Goal: Task Accomplishment & Management: Manage account settings

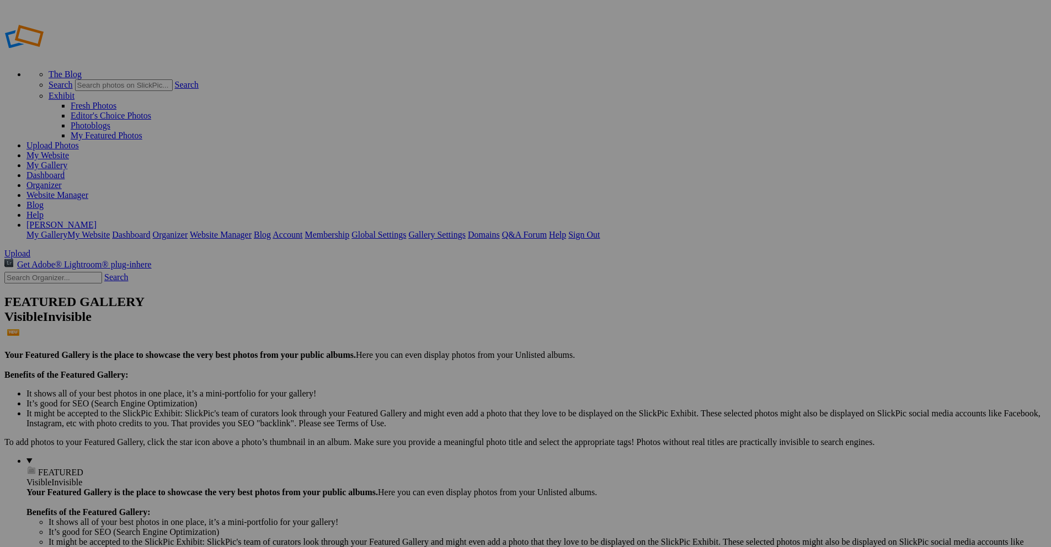
type input "[GEOGRAPHIC_DATA] 2025"
click at [427, 329] on span "Create" at bounding box center [415, 333] width 23 height 9
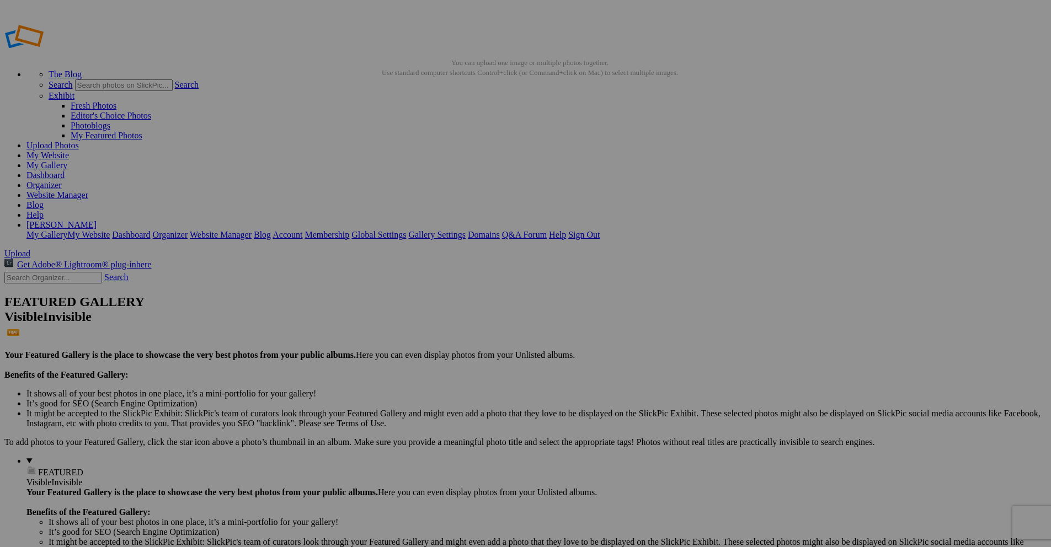
type input "Waterfalls"
click at [427, 329] on span "Create" at bounding box center [415, 333] width 23 height 9
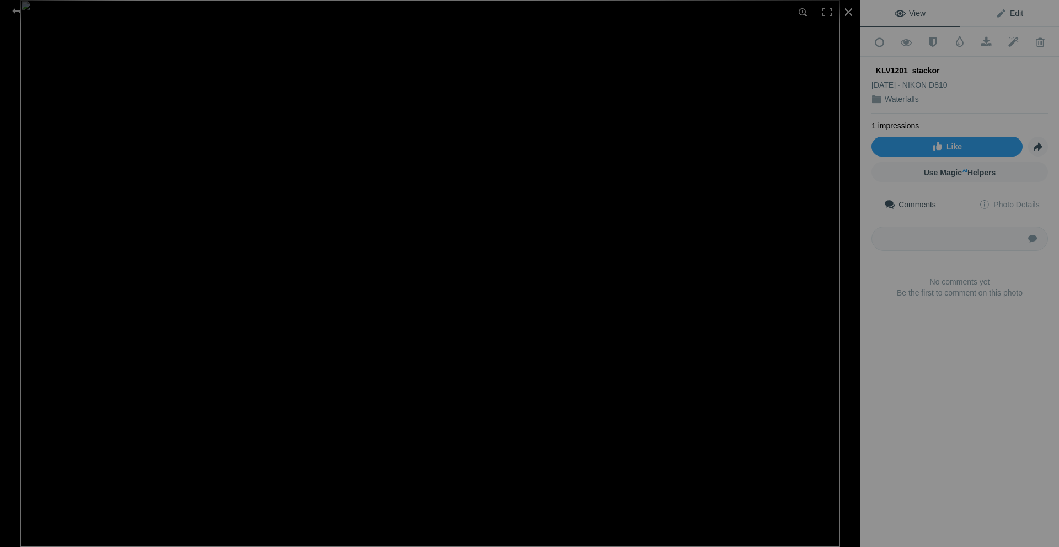
click at [1001, 15] on span "Edit" at bounding box center [1009, 13] width 28 height 9
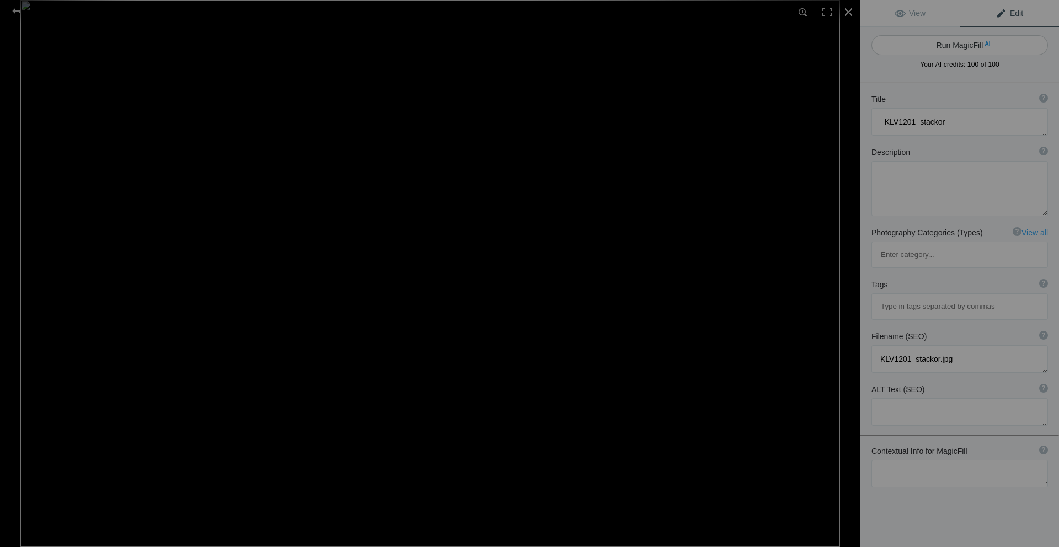
click at [977, 41] on button "Run MagicFill AI" at bounding box center [959, 45] width 176 height 20
type textarea "Serene Waterfall Surrounded by Lush Greenery"
type textarea "Experience the tranquility of nature with this stunning image of a serene water…"
type textarea "serene-waterfall-lush-greenery.jpg"
type textarea "A tranquil waterfall flowing over moss-covered rocks, surrounded by lush greene…"
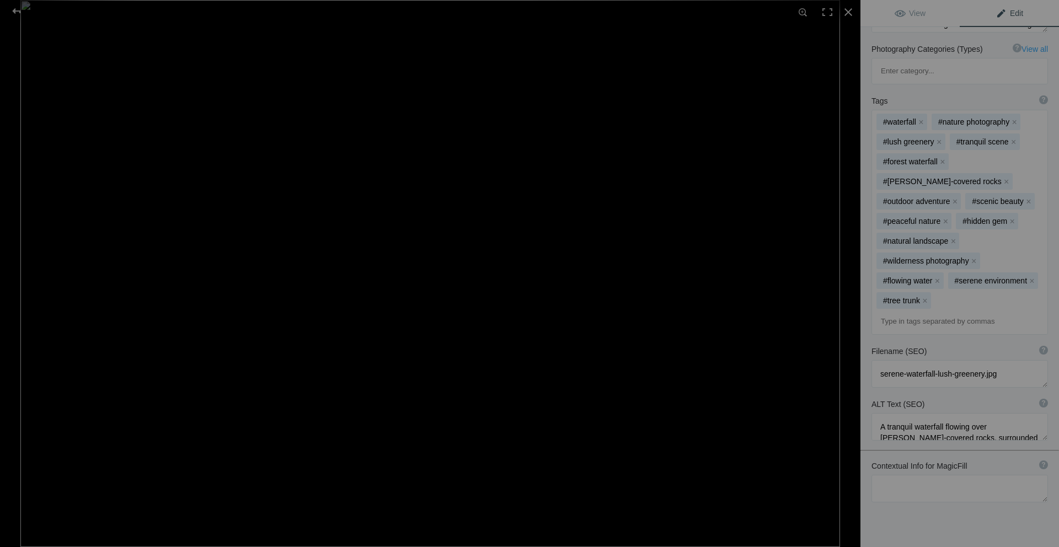
scroll to position [231, 0]
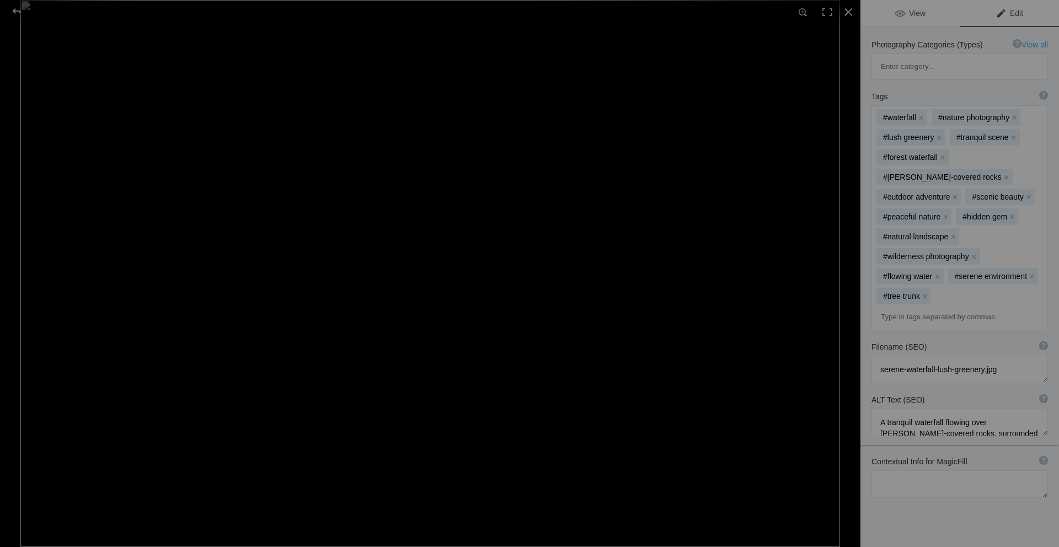
click at [907, 12] on span "View" at bounding box center [909, 13] width 31 height 9
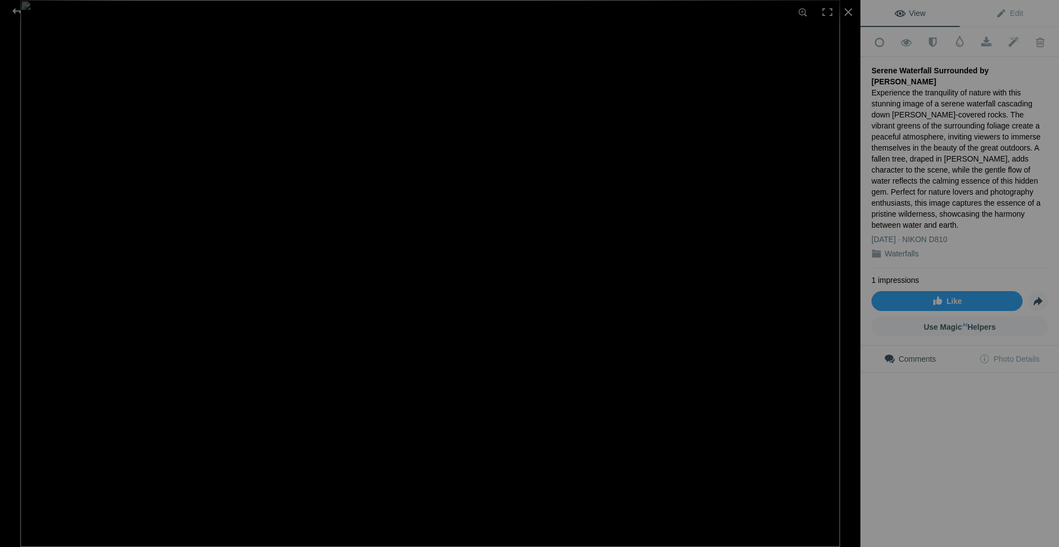
scroll to position [0, 0]
click at [179, 87] on img at bounding box center [429, 273] width 819 height 547
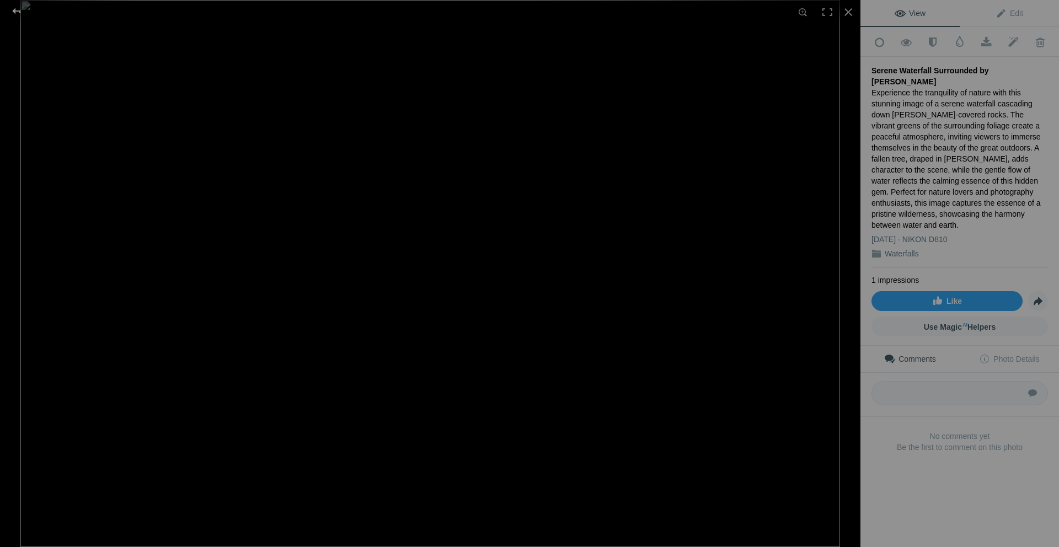
click at [19, 10] on div at bounding box center [17, 11] width 40 height 22
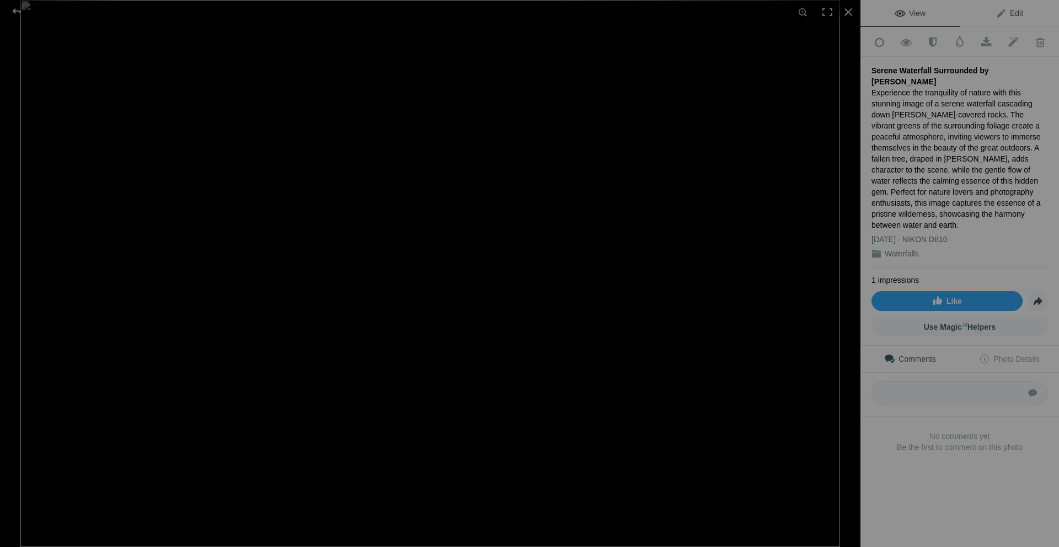
click at [1001, 13] on span "Edit" at bounding box center [1009, 13] width 28 height 9
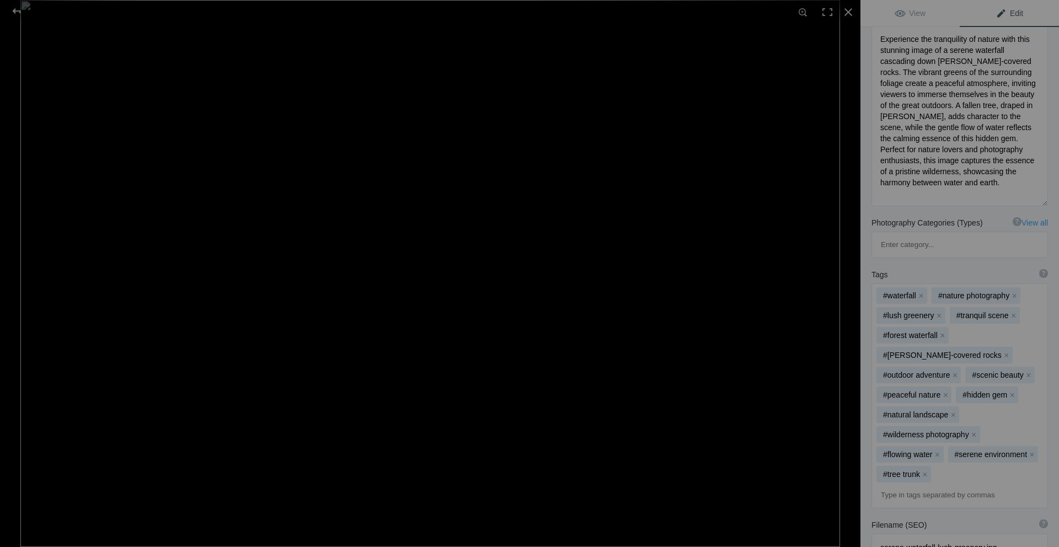
scroll to position [110, 0]
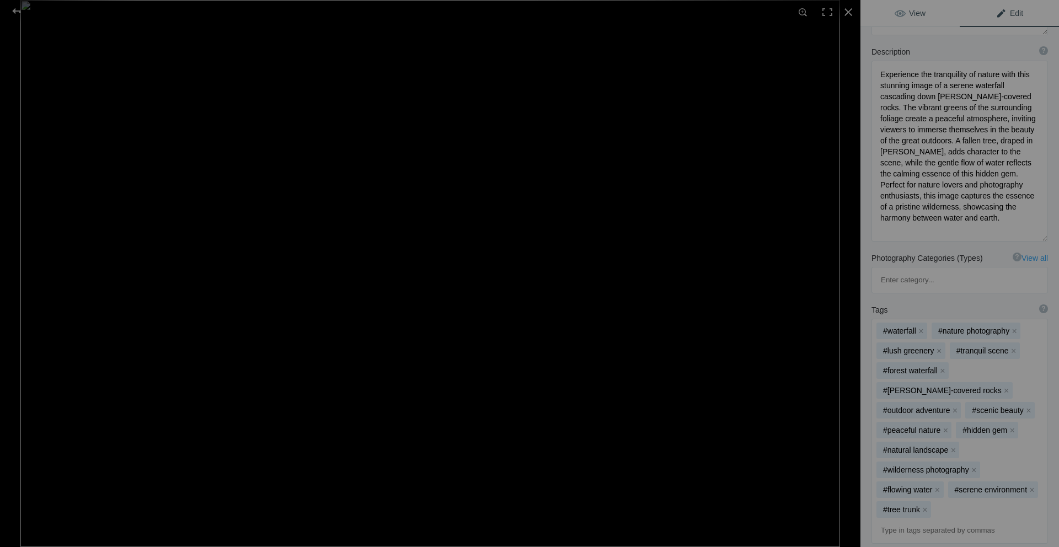
click at [909, 13] on span "View" at bounding box center [909, 13] width 31 height 9
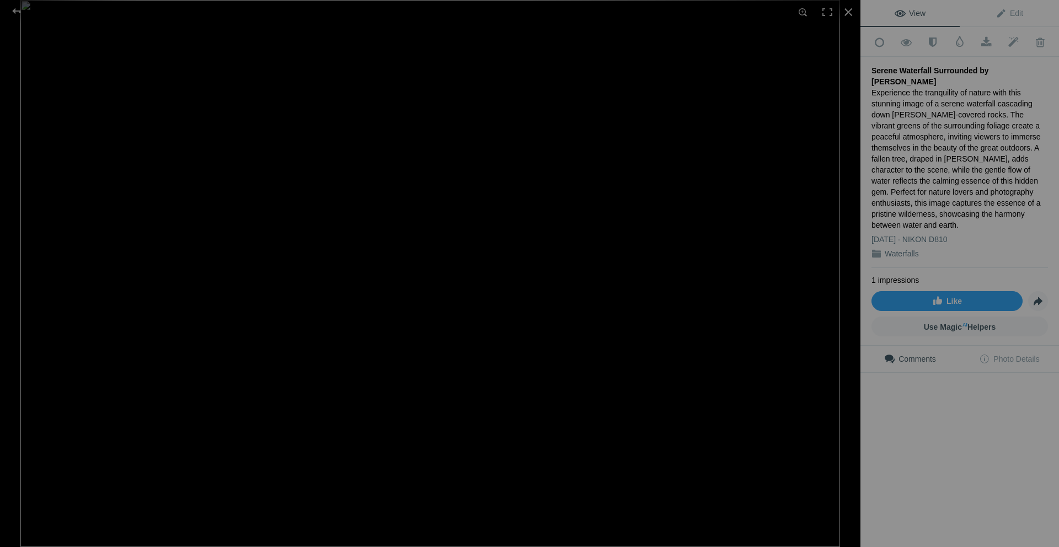
scroll to position [0, 0]
click at [20, 13] on div at bounding box center [17, 11] width 40 height 22
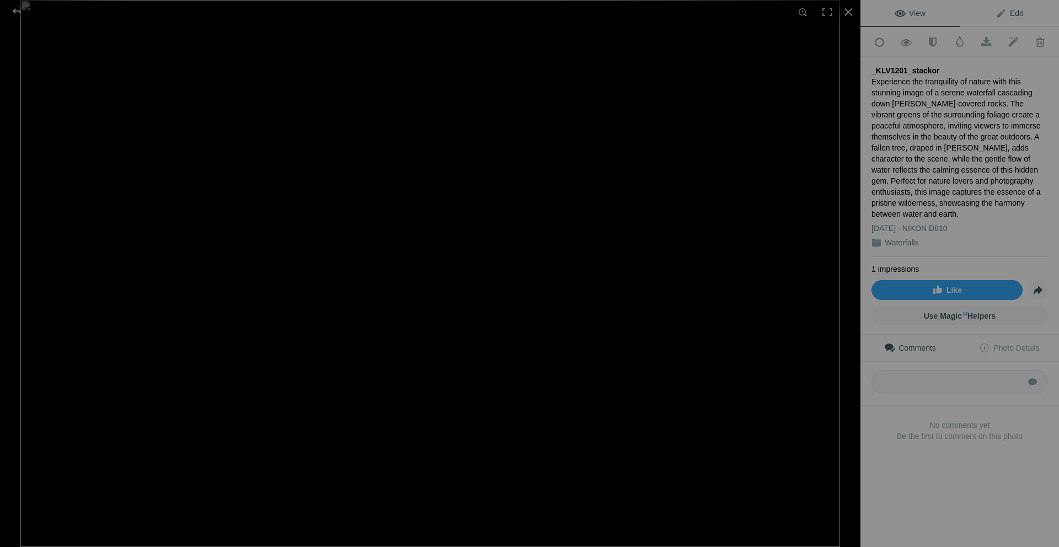
click at [1008, 13] on span "Edit" at bounding box center [1009, 13] width 28 height 9
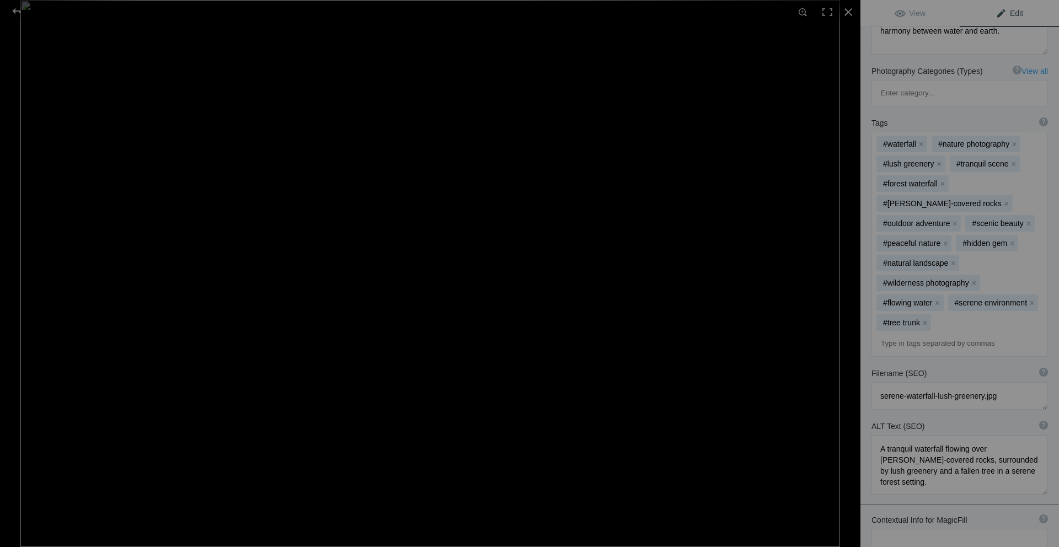
scroll to position [346, 0]
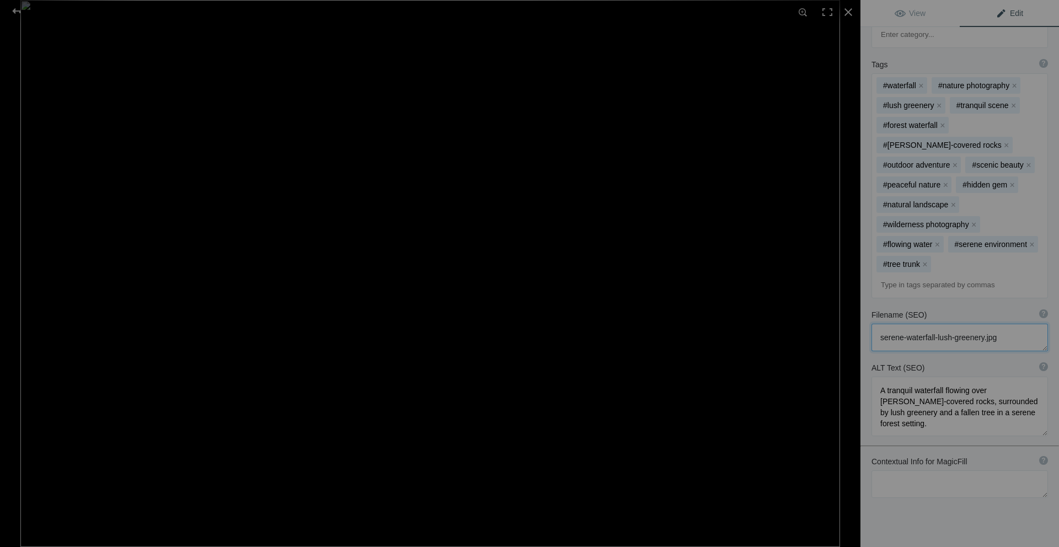
drag, startPoint x: 983, startPoint y: 286, endPoint x: 875, endPoint y: 287, distance: 108.1
click at [875, 324] on textarea at bounding box center [959, 338] width 176 height 28
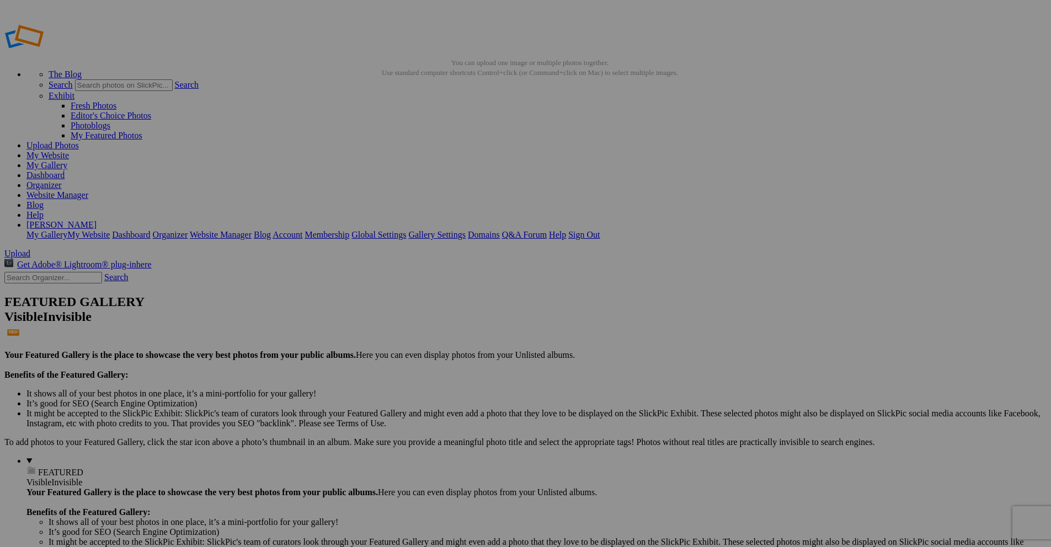
drag, startPoint x: 335, startPoint y: 200, endPoint x: 281, endPoint y: 197, distance: 53.6
paste input "serene-waterfall-lush-greenery"
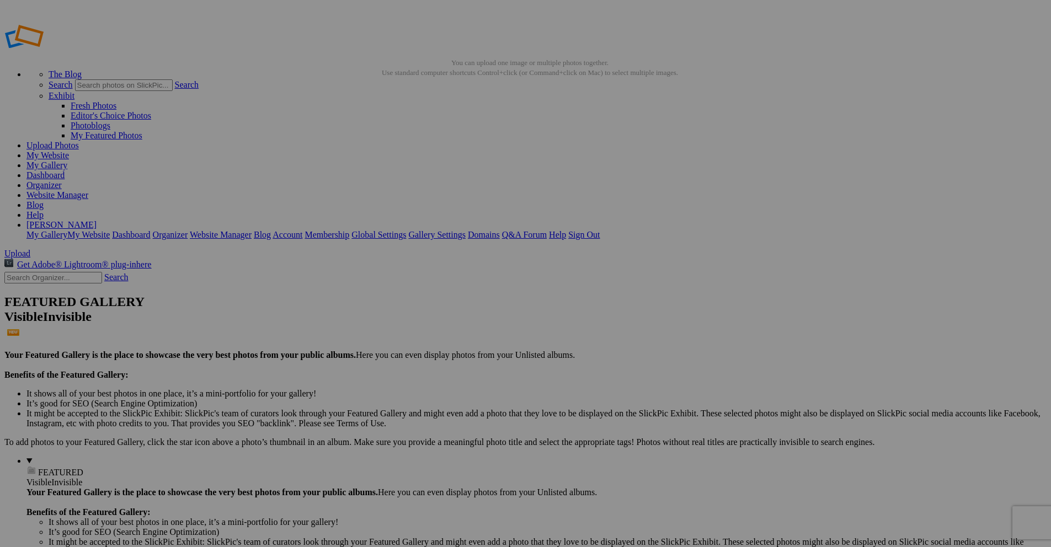
type input "serene-waterfall-lush-greenery"
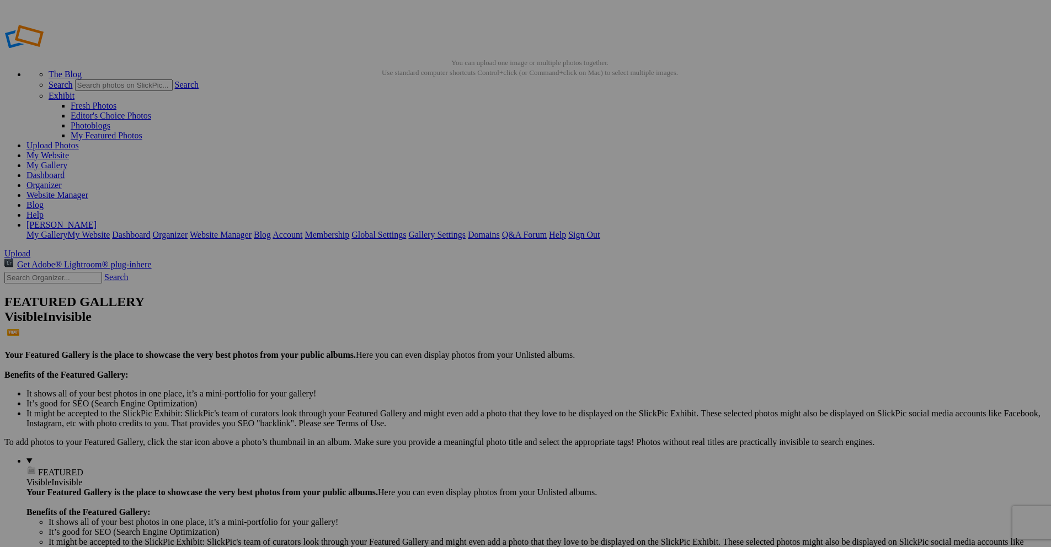
type input "Landscapes"
click at [427, 329] on span "Create" at bounding box center [415, 333] width 23 height 9
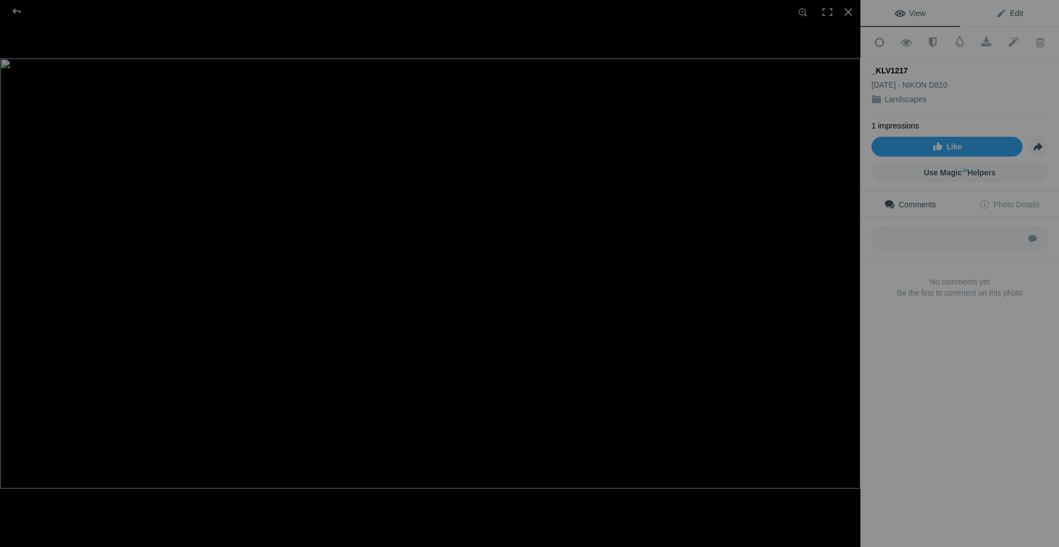
click at [1001, 13] on span "Edit" at bounding box center [1009, 13] width 28 height 9
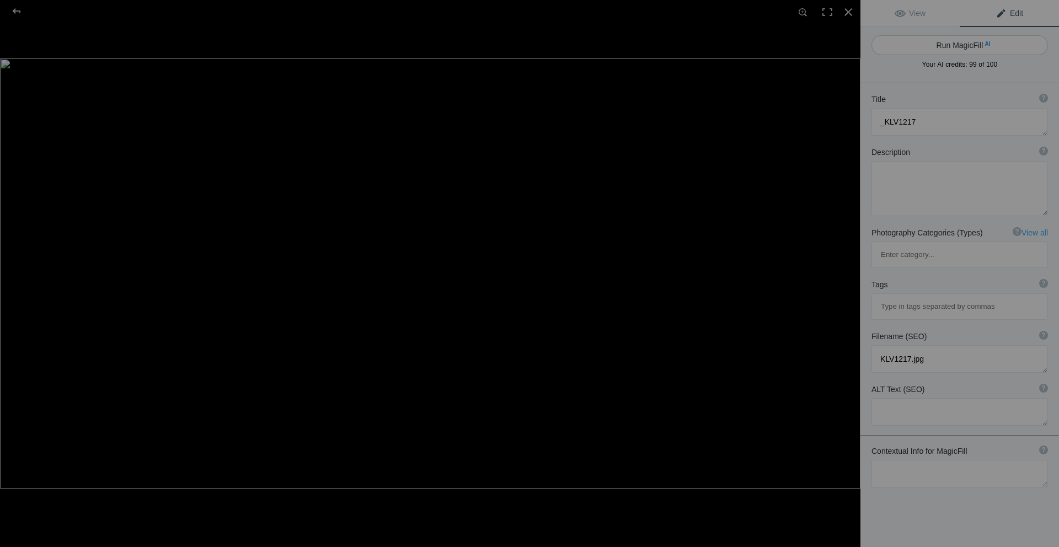
click at [969, 39] on button "Run MagicFill AI" at bounding box center [959, 45] width 176 height 20
type textarea "Serene Sunset Over Tranquil Lake with Silhouetted Trees"
type textarea "Experience the calming beauty of a sunset reflecting on a peaceful lake. This s…"
type textarea "serene-sunset-lake-silhouetted-trees.jpg"
type textarea "A tranquil lake at sunset with silhouetted trees on an island, capturing the se…"
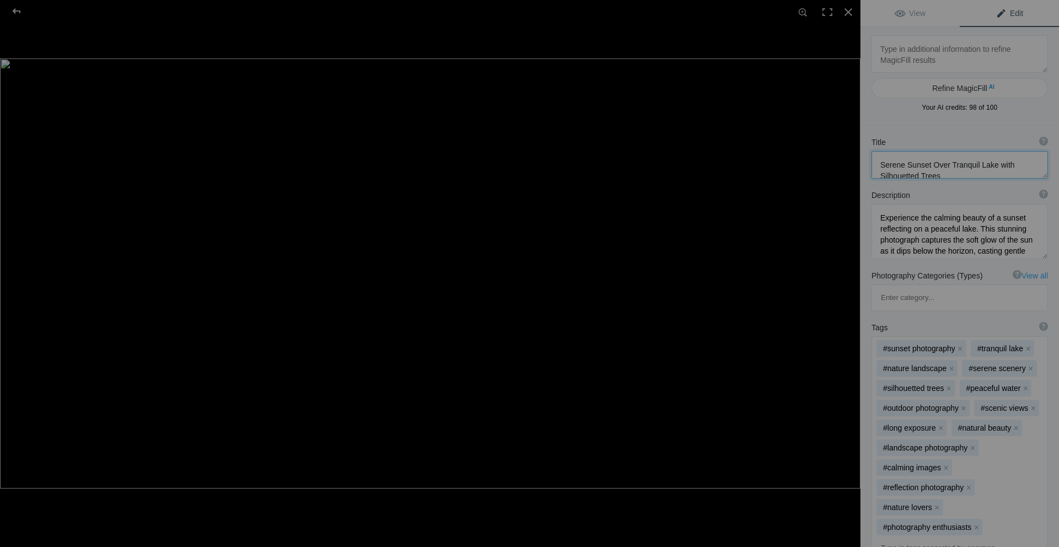
drag, startPoint x: 928, startPoint y: 167, endPoint x: 918, endPoint y: 165, distance: 10.5
click at [918, 165] on textarea at bounding box center [959, 165] width 176 height 28
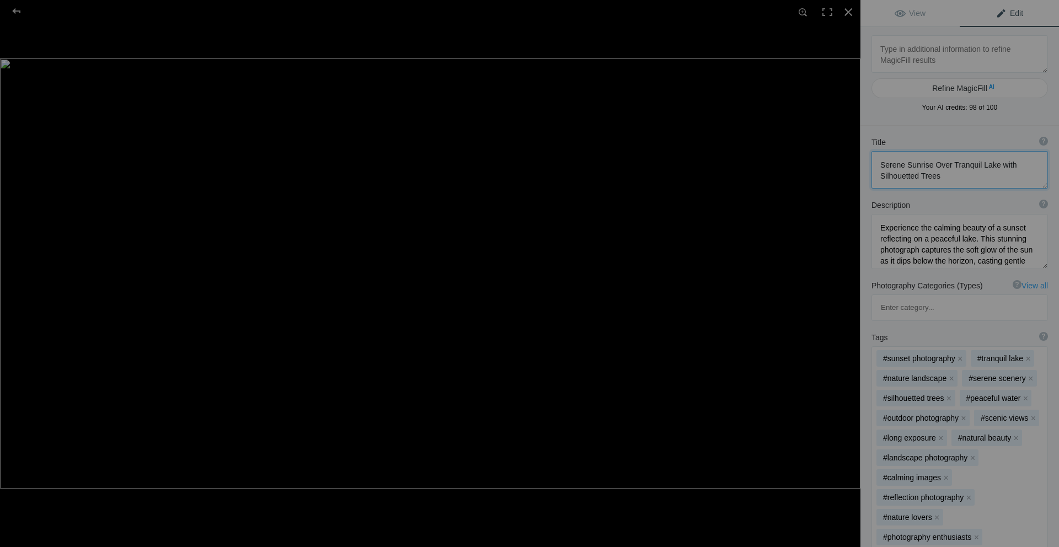
drag, startPoint x: 994, startPoint y: 166, endPoint x: 979, endPoint y: 169, distance: 15.7
click at [979, 169] on textarea at bounding box center [959, 169] width 176 height 37
type textarea "Serene Sunrise Over Tranquil Gordon Baywith Silhouetted Trees"
click at [1019, 230] on textarea at bounding box center [959, 241] width 176 height 55
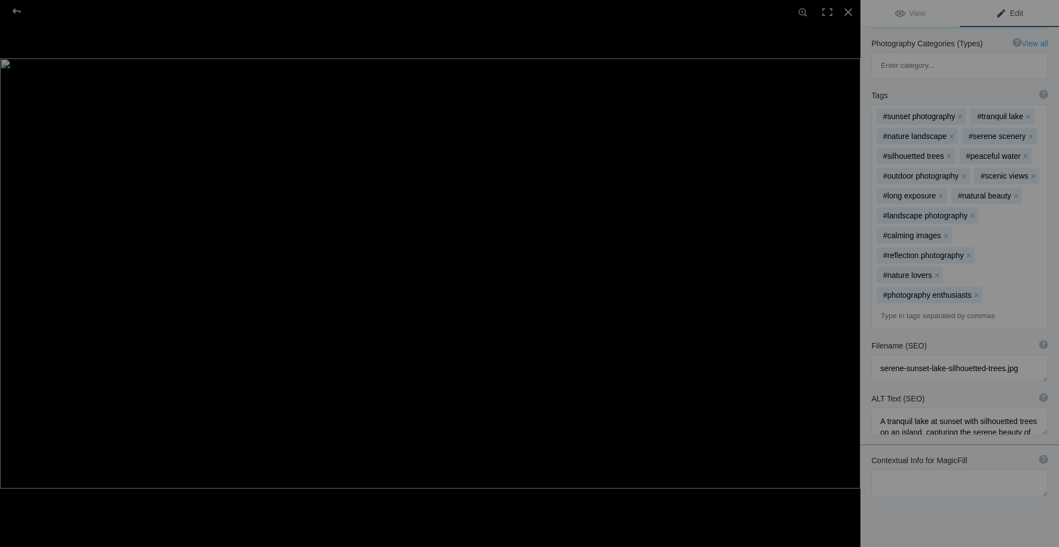
scroll to position [376, 0]
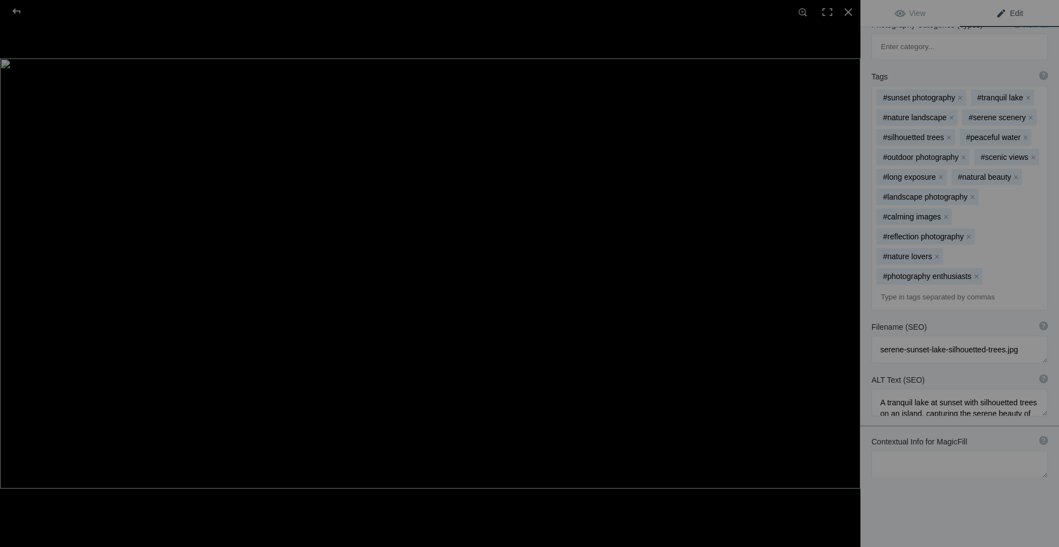
type textarea "Experience the calming beauty of a sunrise reflecting on a peaceful lake. This …"
drag, startPoint x: 1005, startPoint y: 318, endPoint x: 877, endPoint y: 313, distance: 127.5
click at [877, 336] on textarea at bounding box center [959, 350] width 176 height 28
drag, startPoint x: 946, startPoint y: 319, endPoint x: 881, endPoint y: 318, distance: 64.5
click at [881, 336] on textarea at bounding box center [959, 350] width 176 height 28
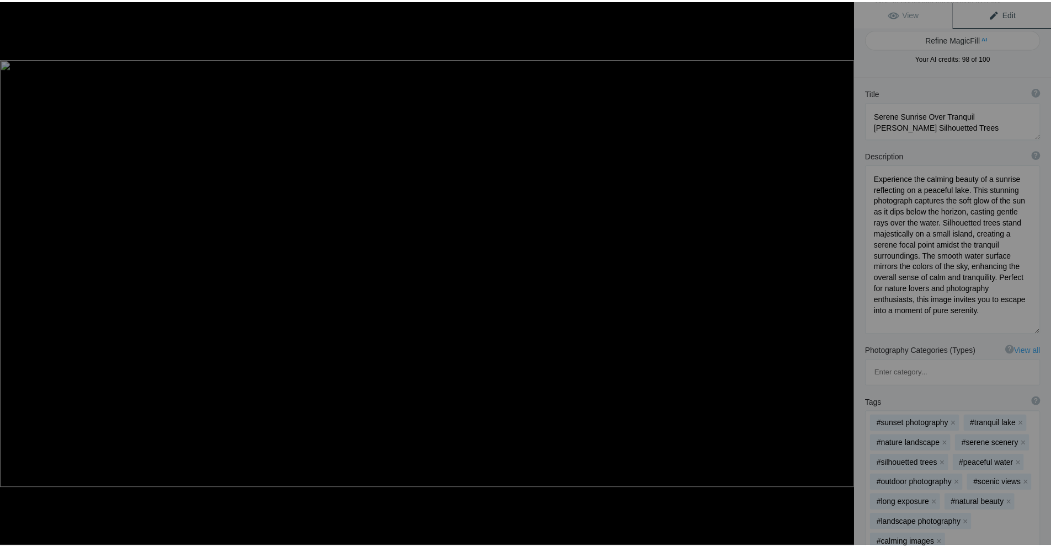
scroll to position [0, 0]
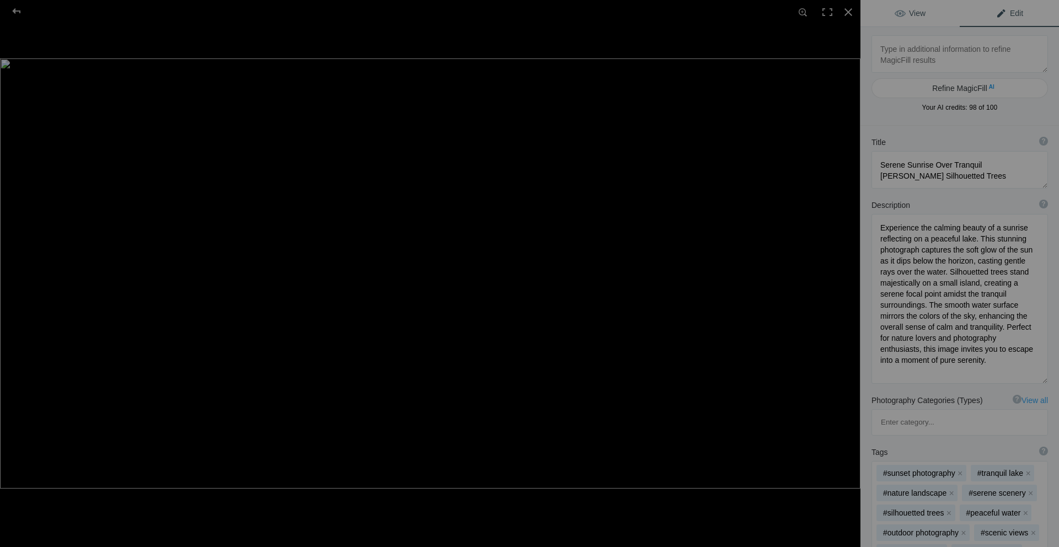
type textarea "Gordon Bay Sunrise.jpg"
click at [922, 10] on span "View" at bounding box center [909, 13] width 31 height 9
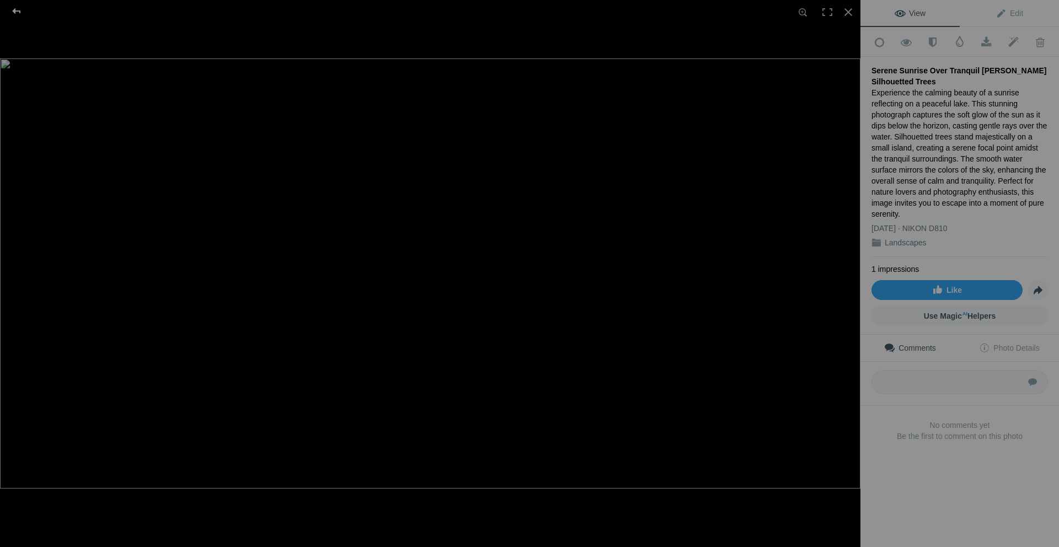
click at [17, 12] on div at bounding box center [17, 11] width 40 height 22
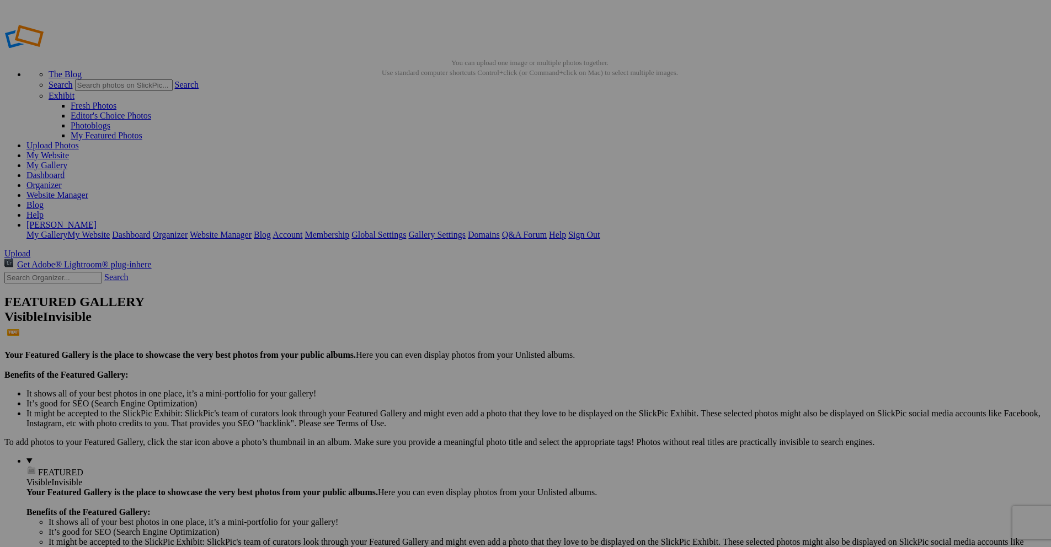
drag, startPoint x: 321, startPoint y: 195, endPoint x: 285, endPoint y: 191, distance: 37.2
paste input "Gordon Bay Sunrise"
type input "Gordon Bay Sunrise"
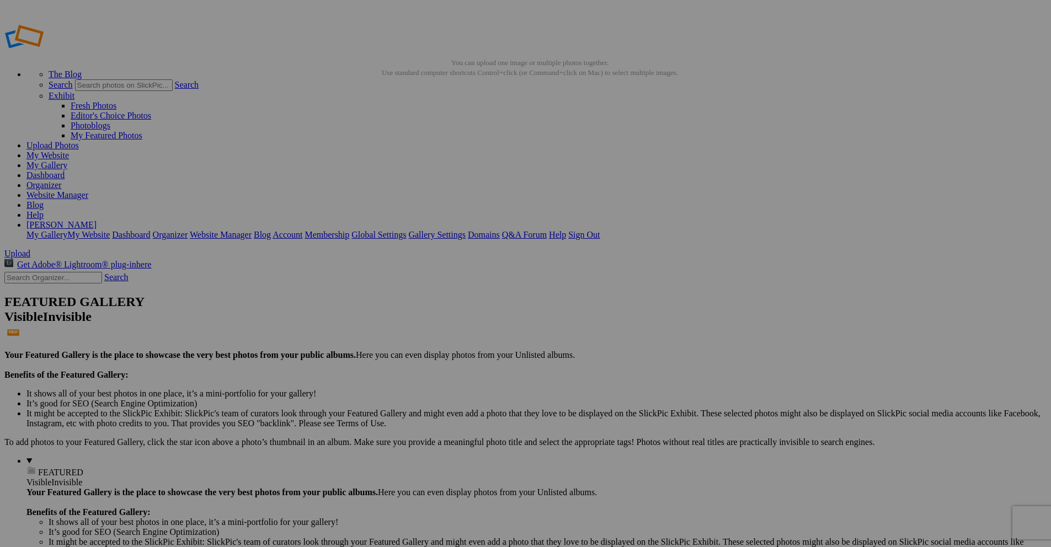
drag, startPoint x: 331, startPoint y: 332, endPoint x: 283, endPoint y: 336, distance: 47.6
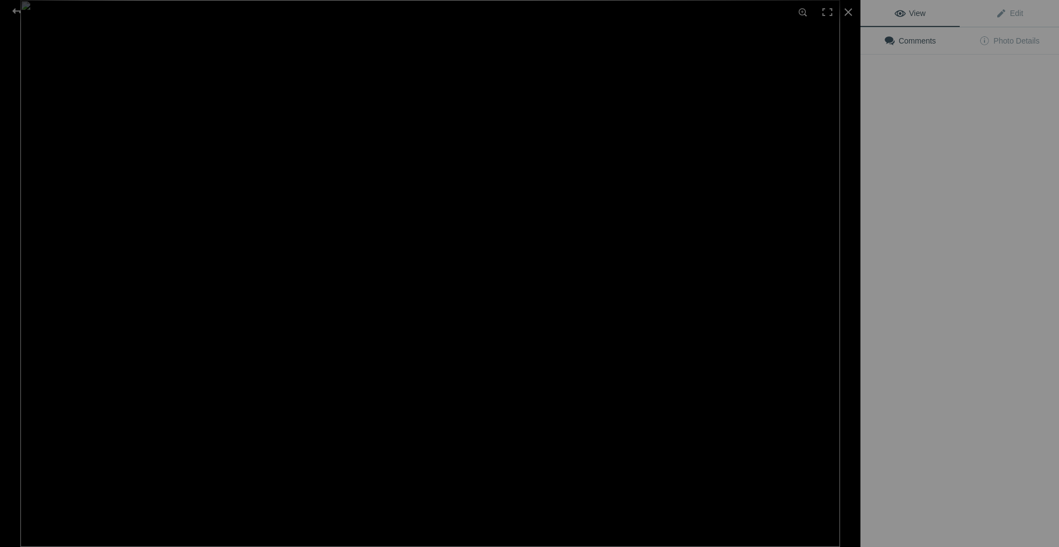
type input "Fisgard Lighthouse"
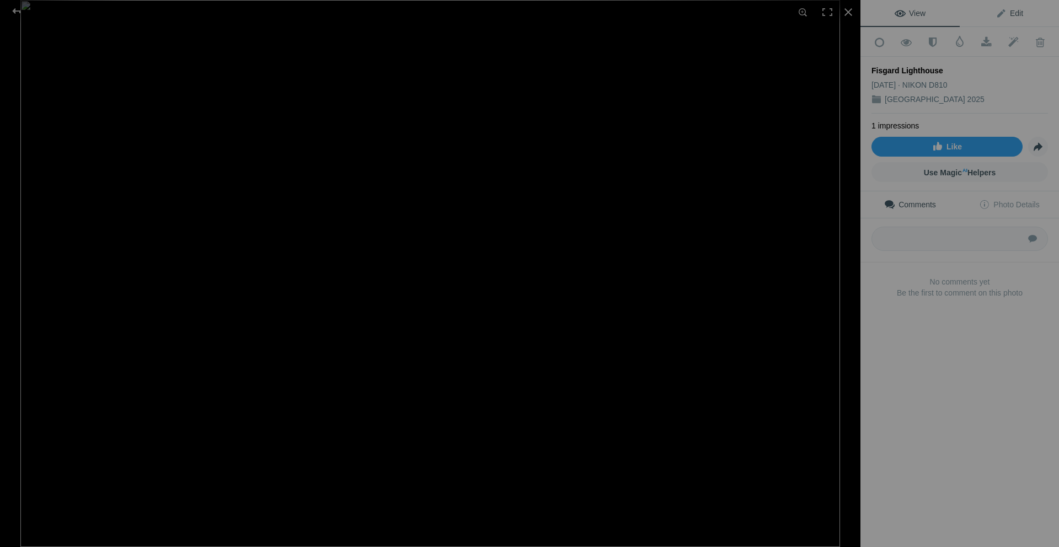
click at [1000, 13] on span "Edit" at bounding box center [1009, 13] width 28 height 9
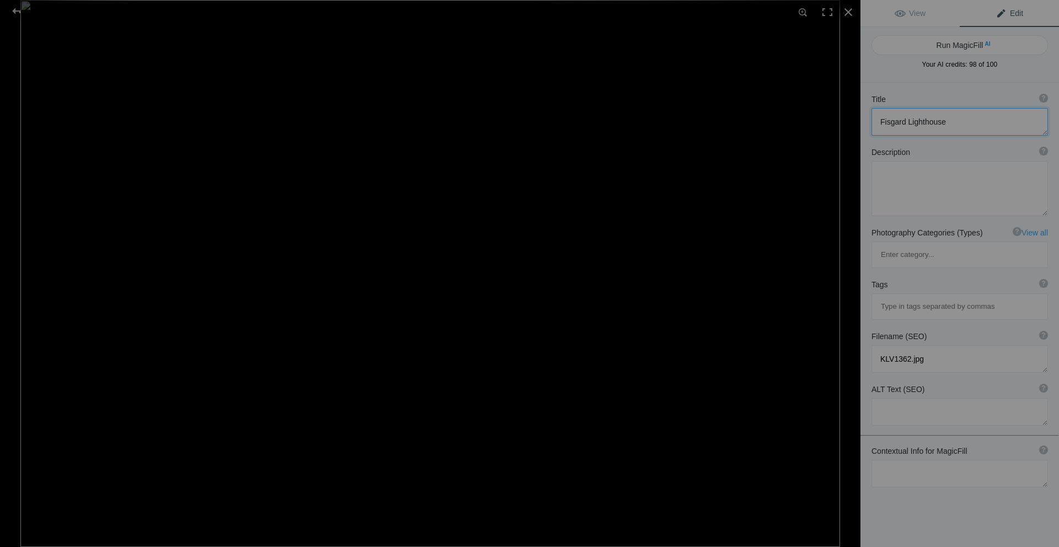
drag, startPoint x: 948, startPoint y: 122, endPoint x: 881, endPoint y: 120, distance: 66.8
click at [881, 120] on textarea at bounding box center [959, 122] width 176 height 28
click at [914, 460] on textarea at bounding box center [959, 474] width 176 height 28
paste textarea "Fisgard Lighthouse"
type textarea "Fisgard Lighthouse"
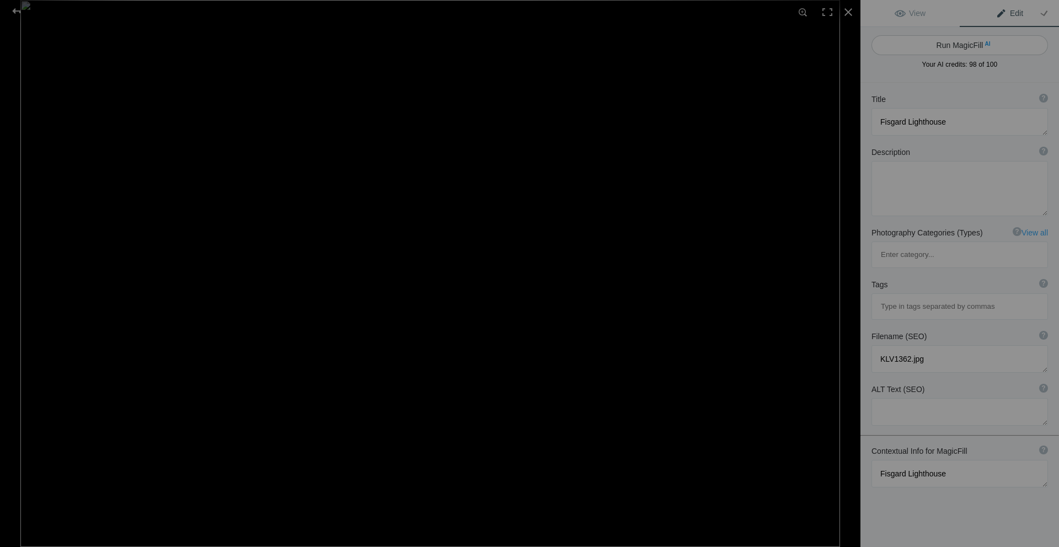
click at [974, 43] on button "Run MagicFill AI" at bounding box center [959, 45] width 176 height 20
type textarea "Fisgard Lighthouse in [GEOGRAPHIC_DATA] Surroundings"
type textarea "Experience the haunting beauty of Fisgard Lighthouse, shrouded in a mysterious …"
type textarea "fisgard-lighthouse-misty-surroundings.jpg"
type textarea "Fisgard Lighthouse silhouetted against a foggy backdrop, with a bird flying nea…"
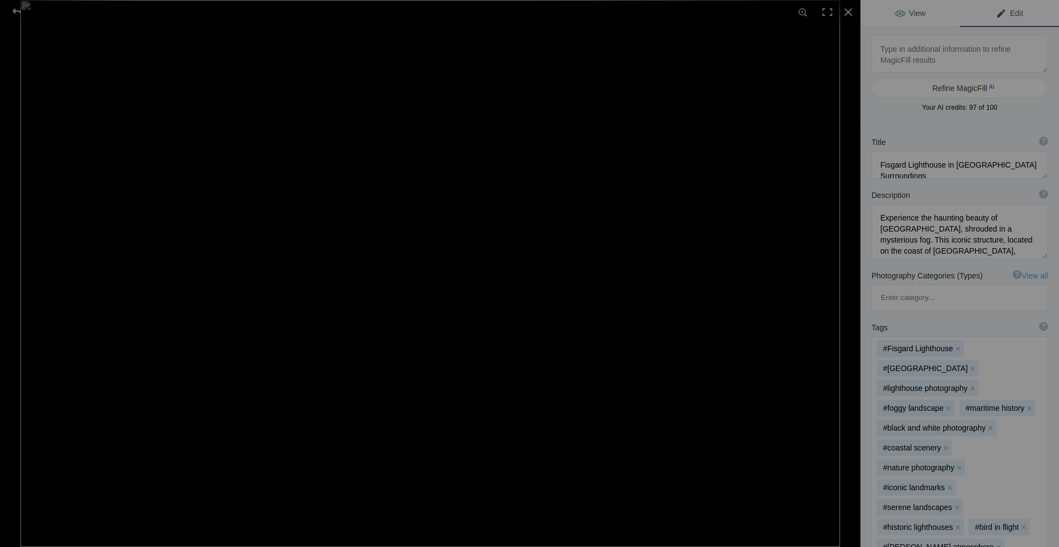
click at [923, 13] on link "View" at bounding box center [909, 13] width 99 height 26
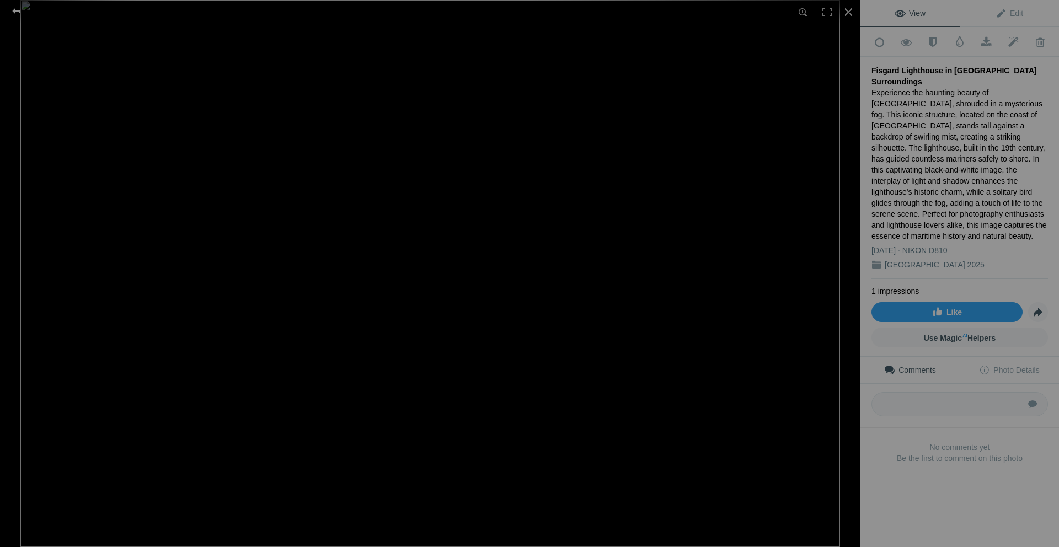
click at [19, 8] on div at bounding box center [17, 11] width 40 height 22
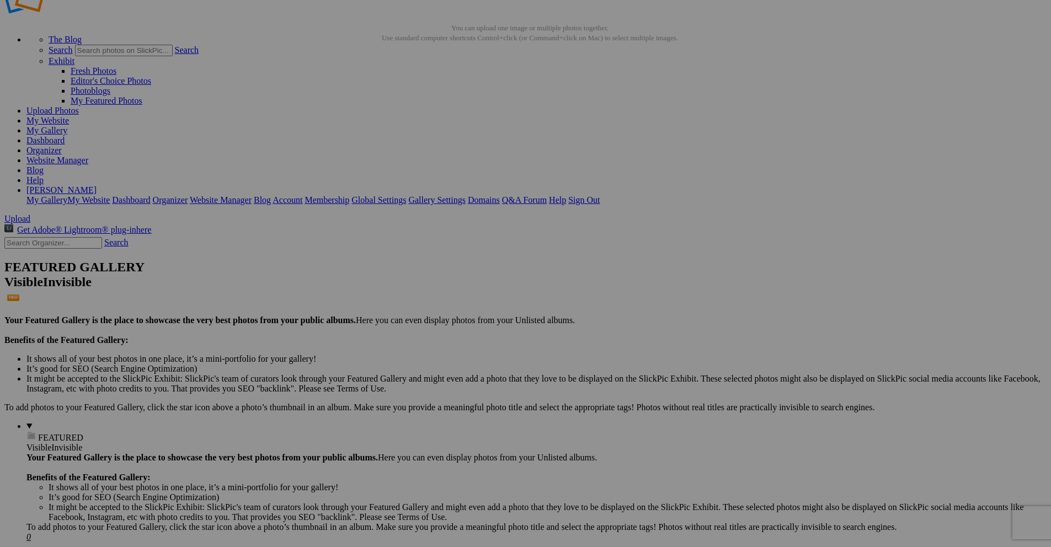
scroll to position [55, 0]
